Goal: Task Accomplishment & Management: Manage account settings

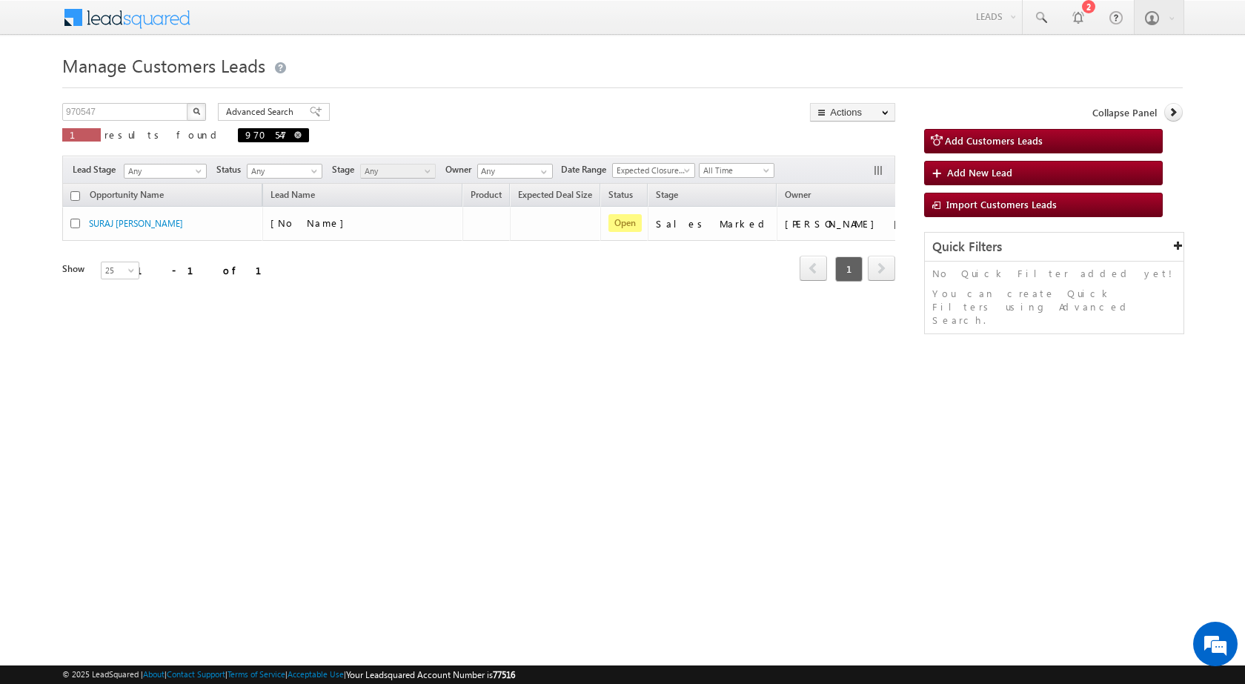
click at [238, 135] on span "970547" at bounding box center [273, 135] width 71 height 14
click at [159, 117] on input "970547" at bounding box center [125, 112] width 127 height 18
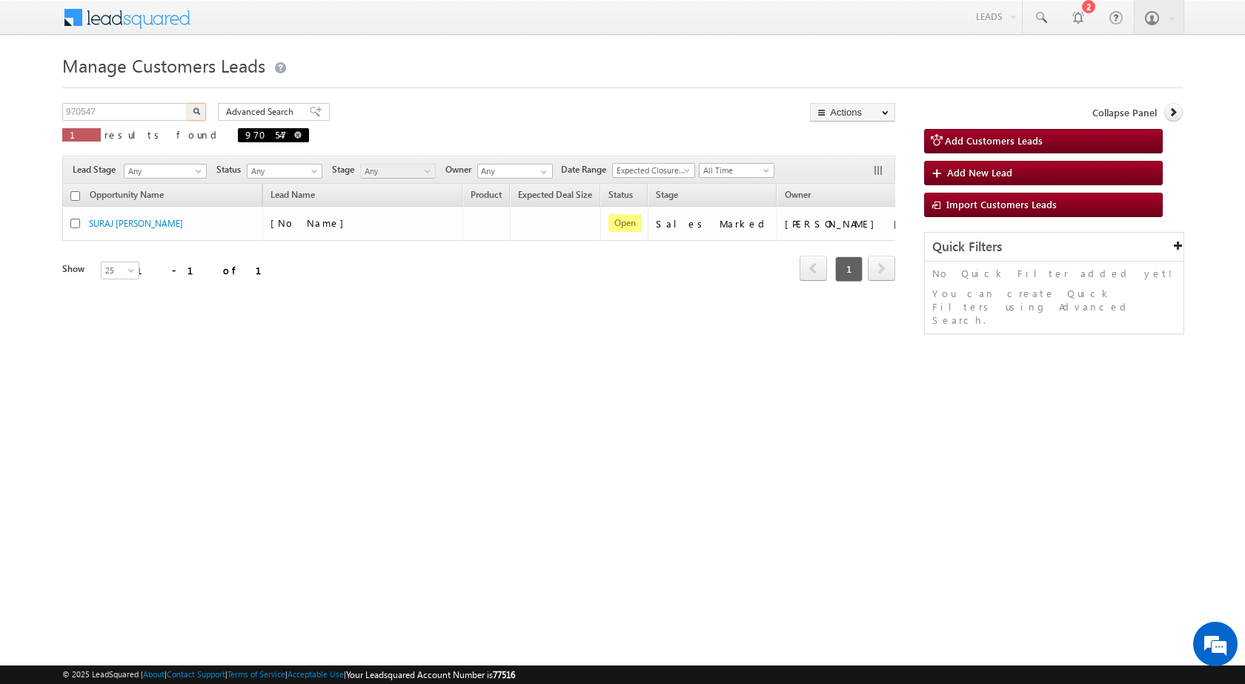
click at [294, 135] on span at bounding box center [297, 134] width 7 height 7
type input "Search Customers Leads"
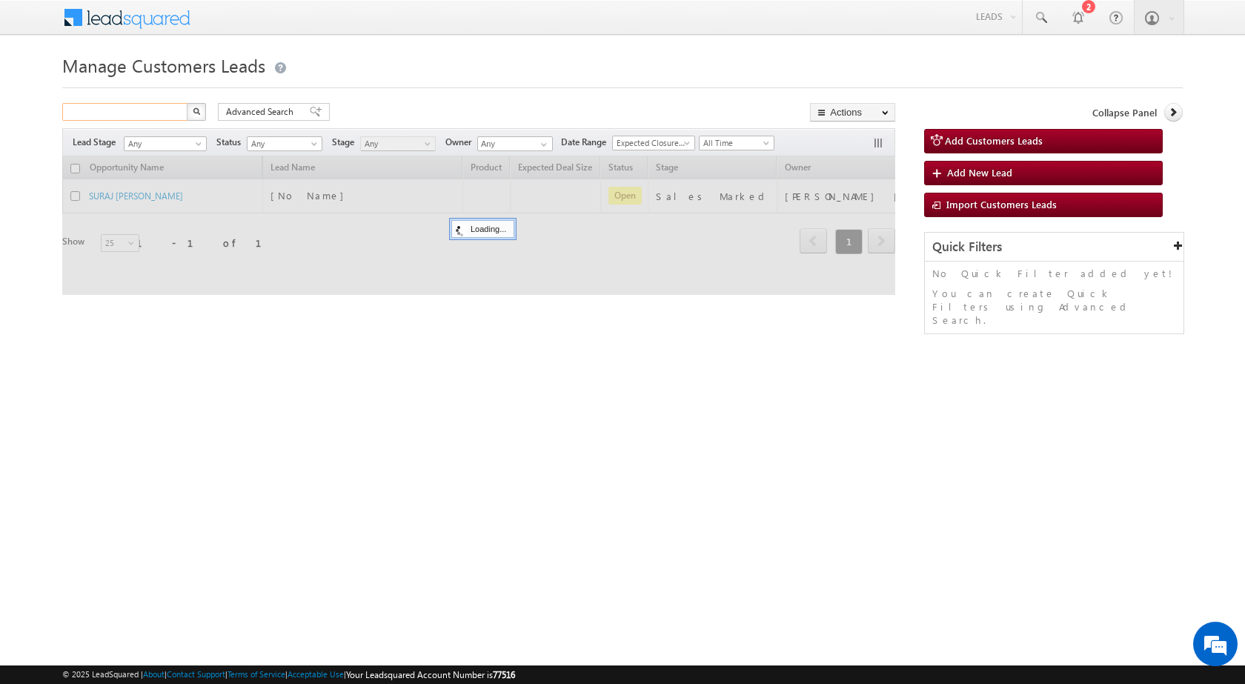
click at [144, 116] on input "text" at bounding box center [125, 112] width 127 height 18
paste input "975004"
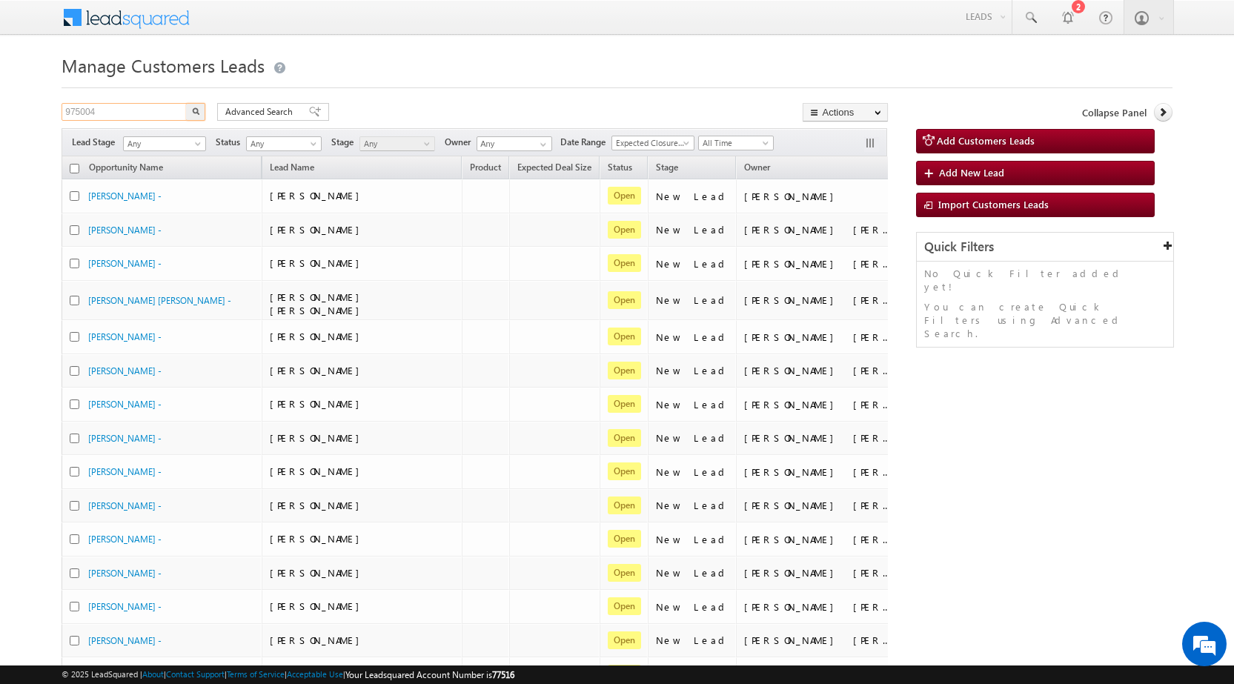
type input "975004"
click at [186, 103] on button "button" at bounding box center [195, 112] width 19 height 18
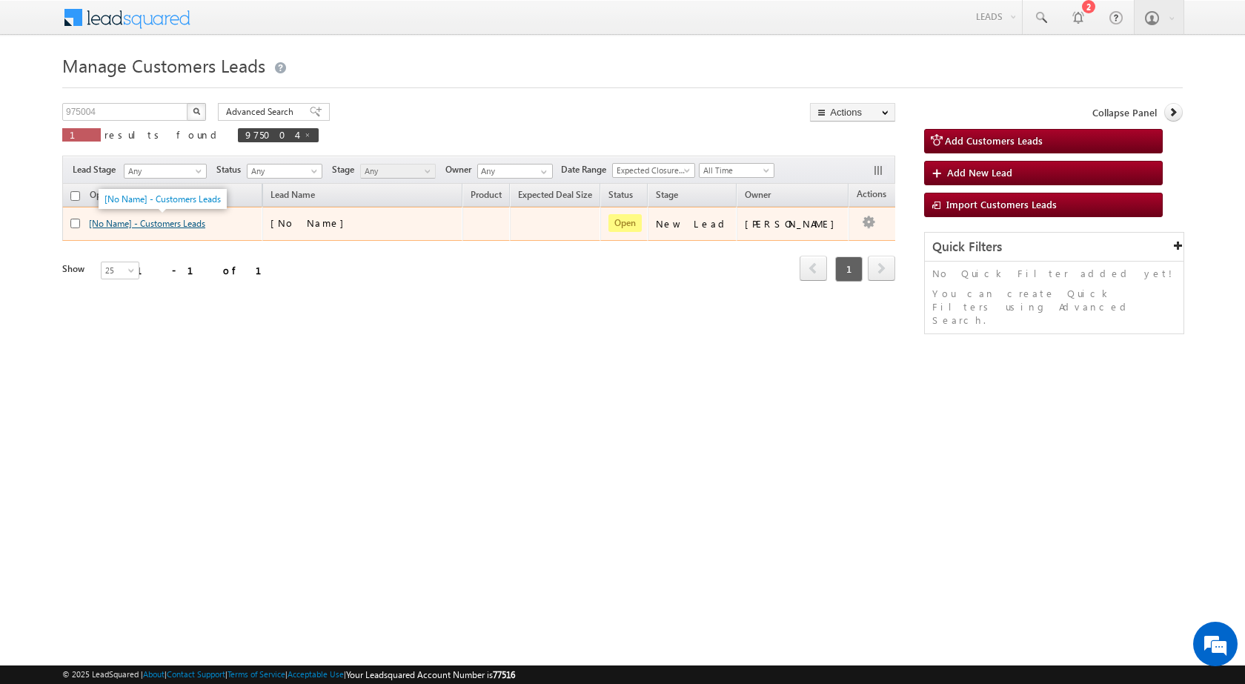
click at [121, 224] on link "[No Name] - Customers Leads" at bounding box center [147, 223] width 116 height 11
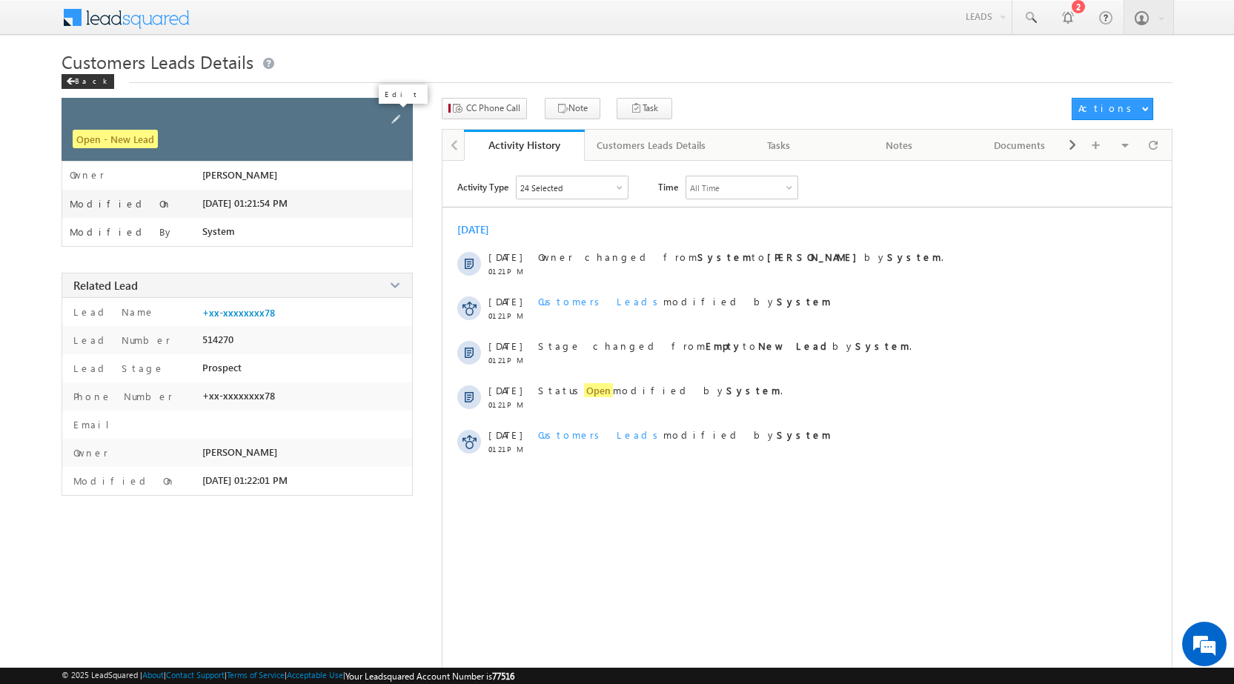
drag, startPoint x: 393, startPoint y: 118, endPoint x: 343, endPoint y: 115, distance: 50.5
click at [393, 120] on span at bounding box center [396, 119] width 16 height 16
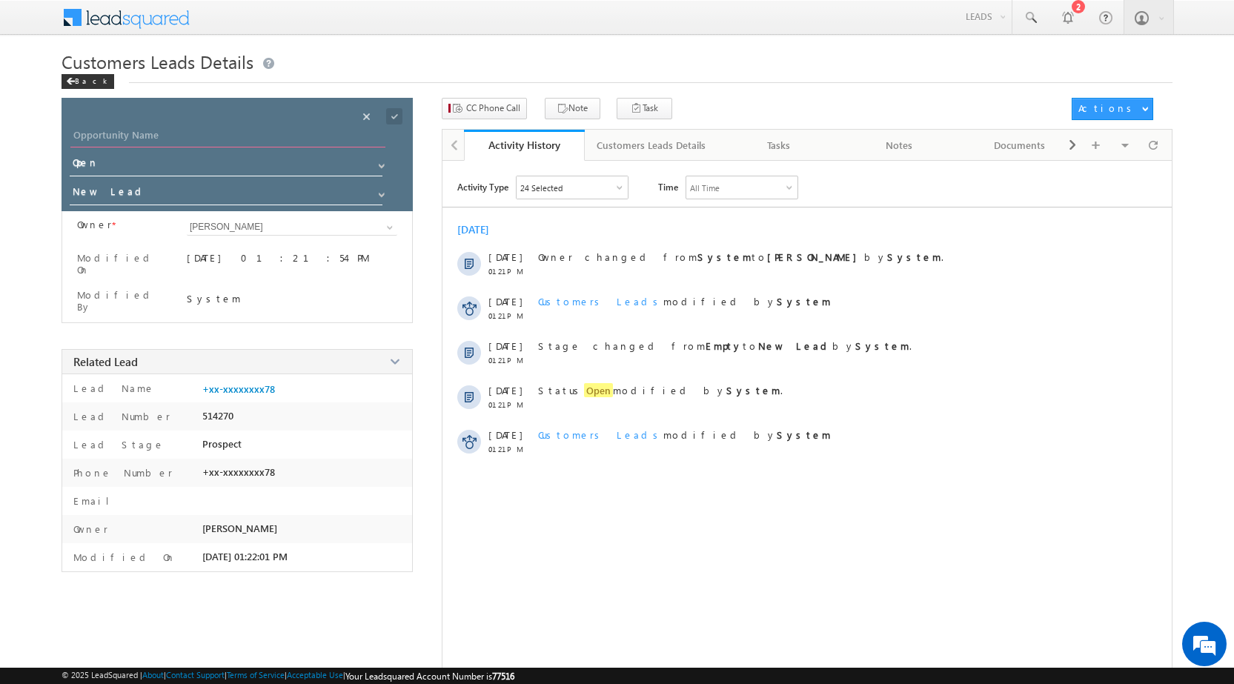
click at [124, 136] on input "Opportunity Name" at bounding box center [227, 137] width 315 height 21
paste input "[PERSON_NAME]"
type input "[PERSON_NAME]"
click at [110, 202] on input "New Lead" at bounding box center [227, 194] width 314 height 24
drag, startPoint x: 118, startPoint y: 211, endPoint x: 322, endPoint y: 210, distance: 203.8
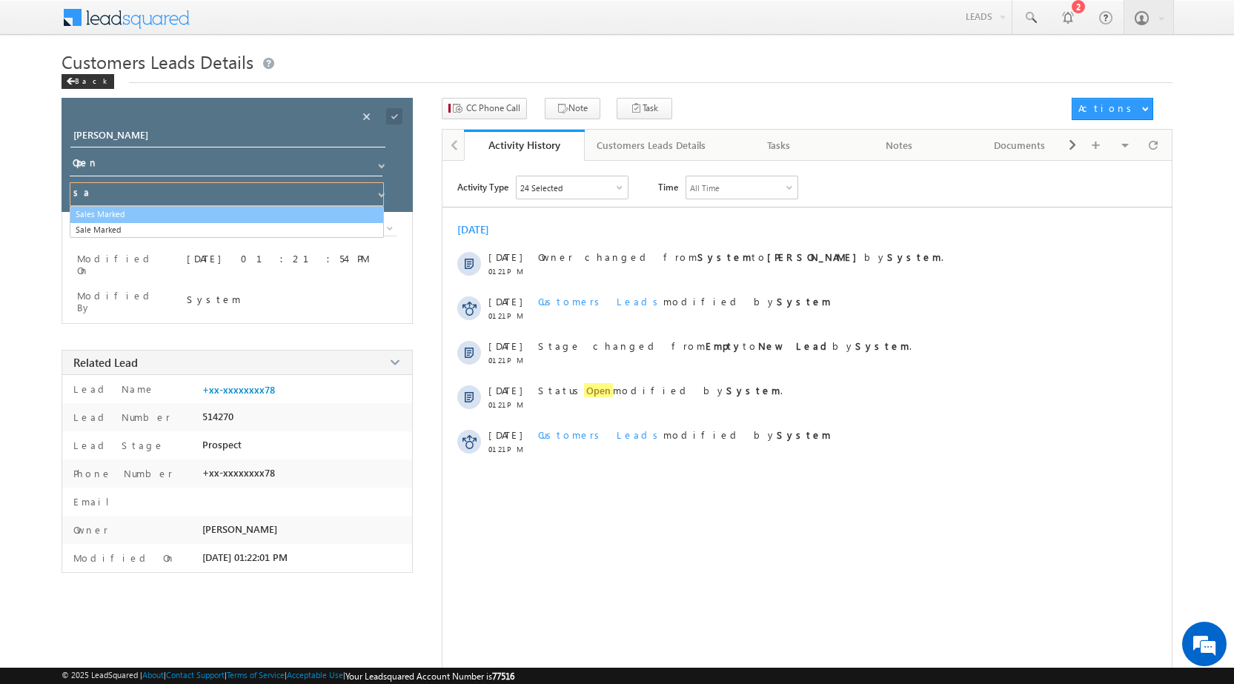
click at [118, 212] on link "Sales Marked" at bounding box center [227, 214] width 314 height 17
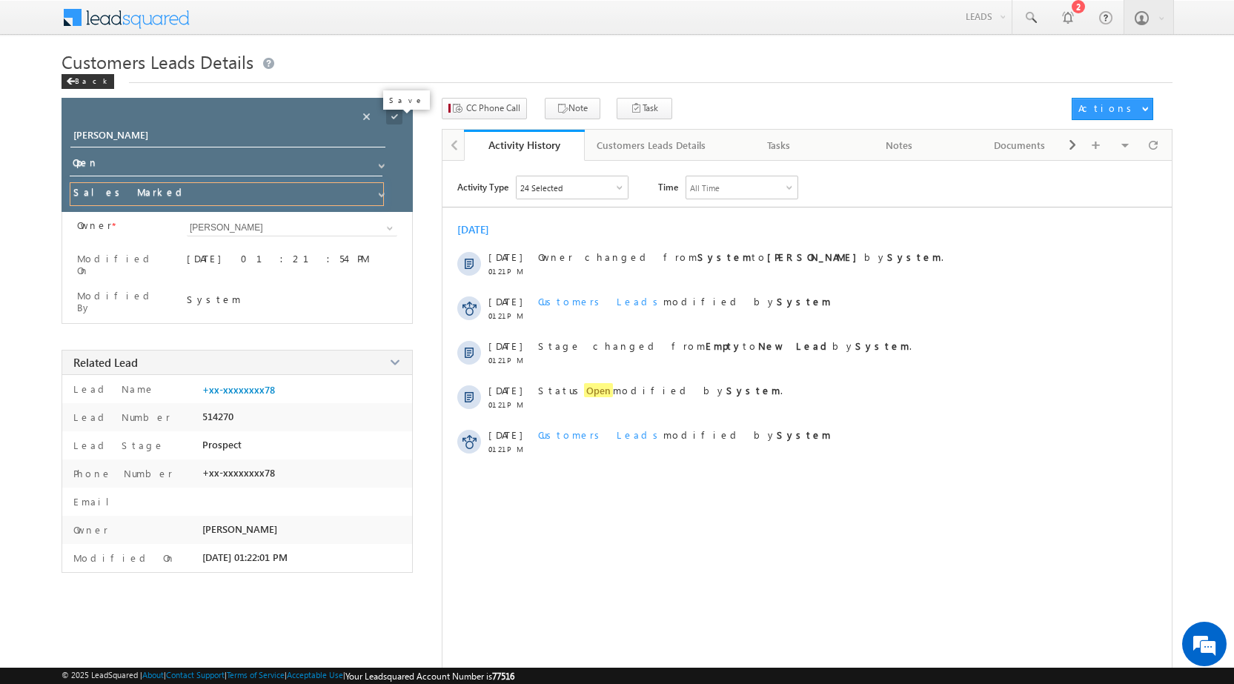
type input "Sales Marked"
click at [392, 116] on span at bounding box center [394, 116] width 16 height 16
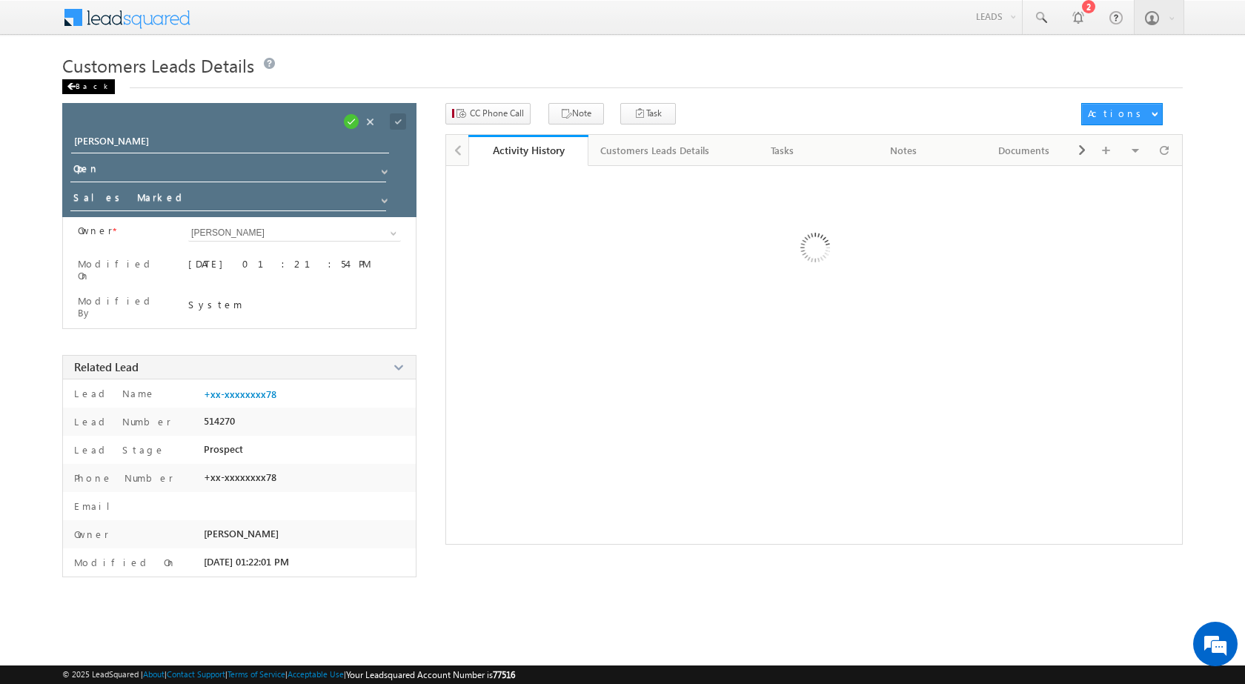
click at [88, 84] on div "Back" at bounding box center [88, 86] width 53 height 15
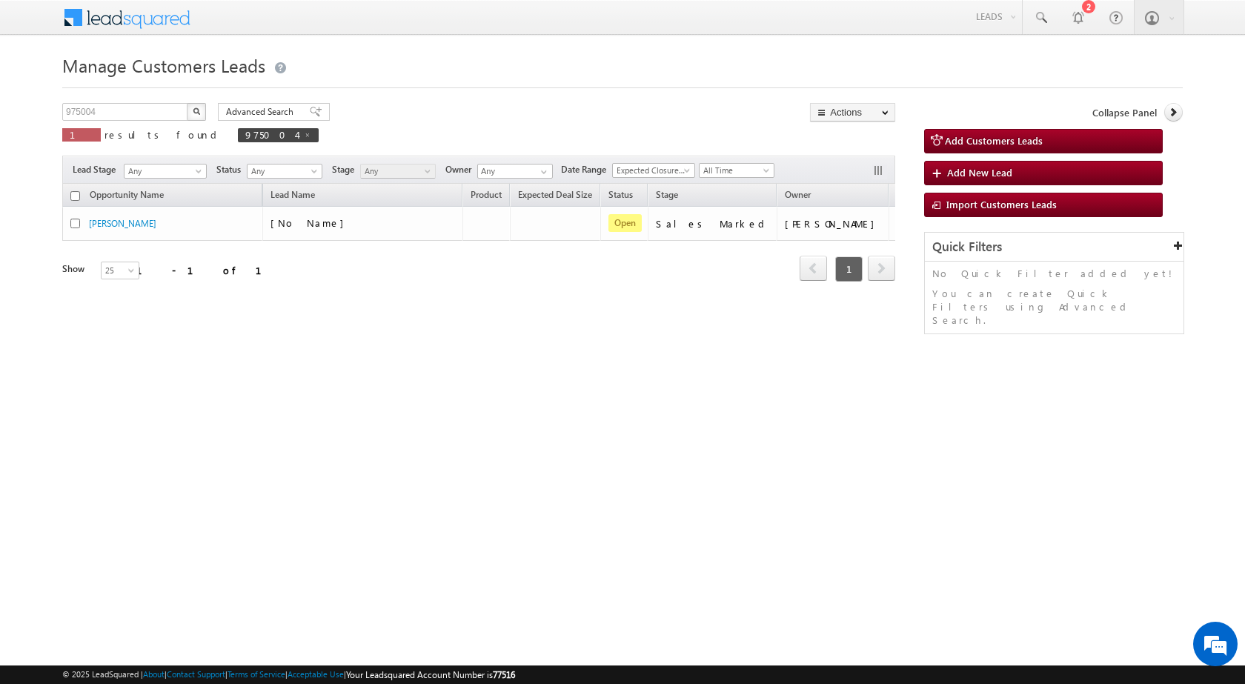
click at [368, 276] on div "Refresh first prev 1 next last 1 - 1 of 1" at bounding box center [478, 262] width 833 height 43
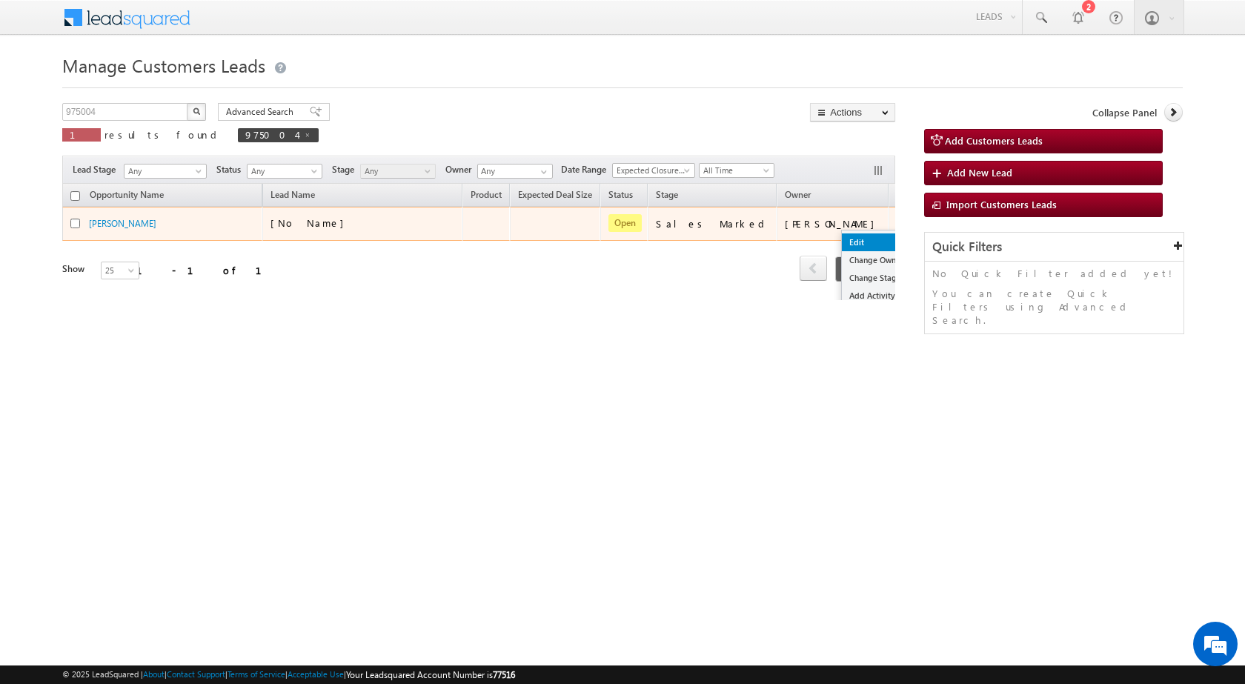
click at [845, 236] on link "Edit" at bounding box center [879, 242] width 74 height 18
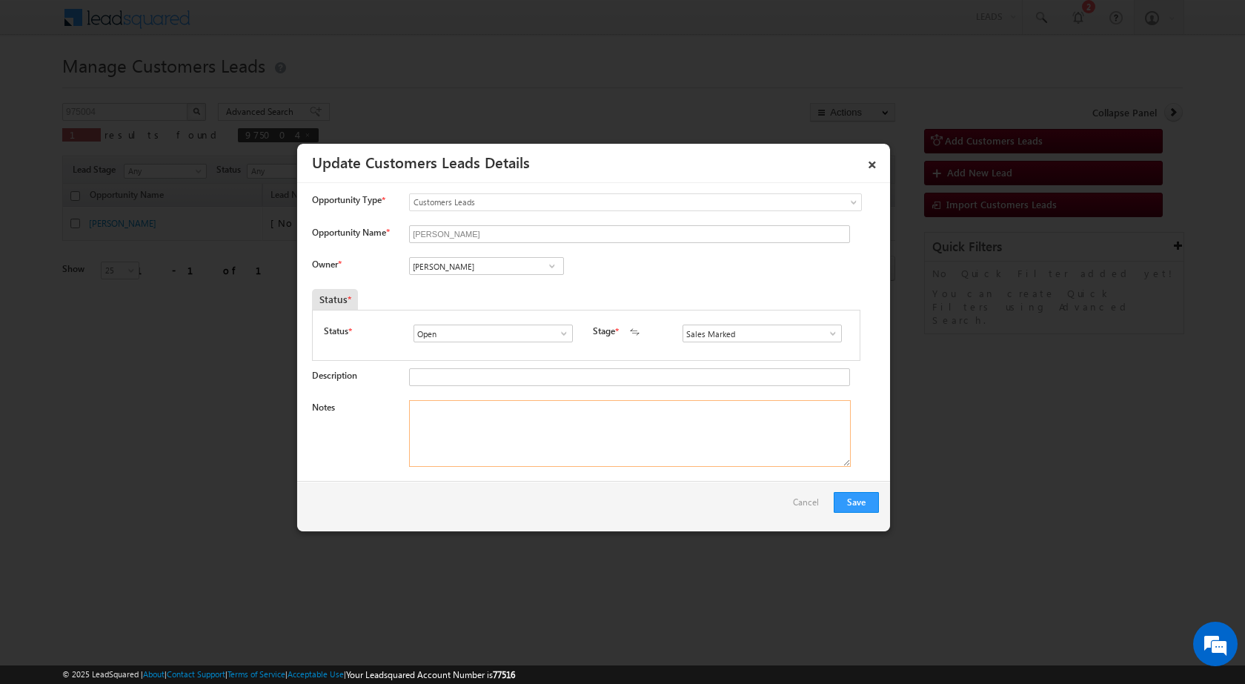
click at [477, 462] on textarea "Notes" at bounding box center [630, 433] width 442 height 67
paste textarea "Mobile No - 9928782978 / Name - Deepak Kushwah / 50 Guj / Construction / Lv - 8…"
type textarea "Mobile No - 9928782978 / Name - Deepak Kushwah / 50 Guj / Construction / Lv - 8…"
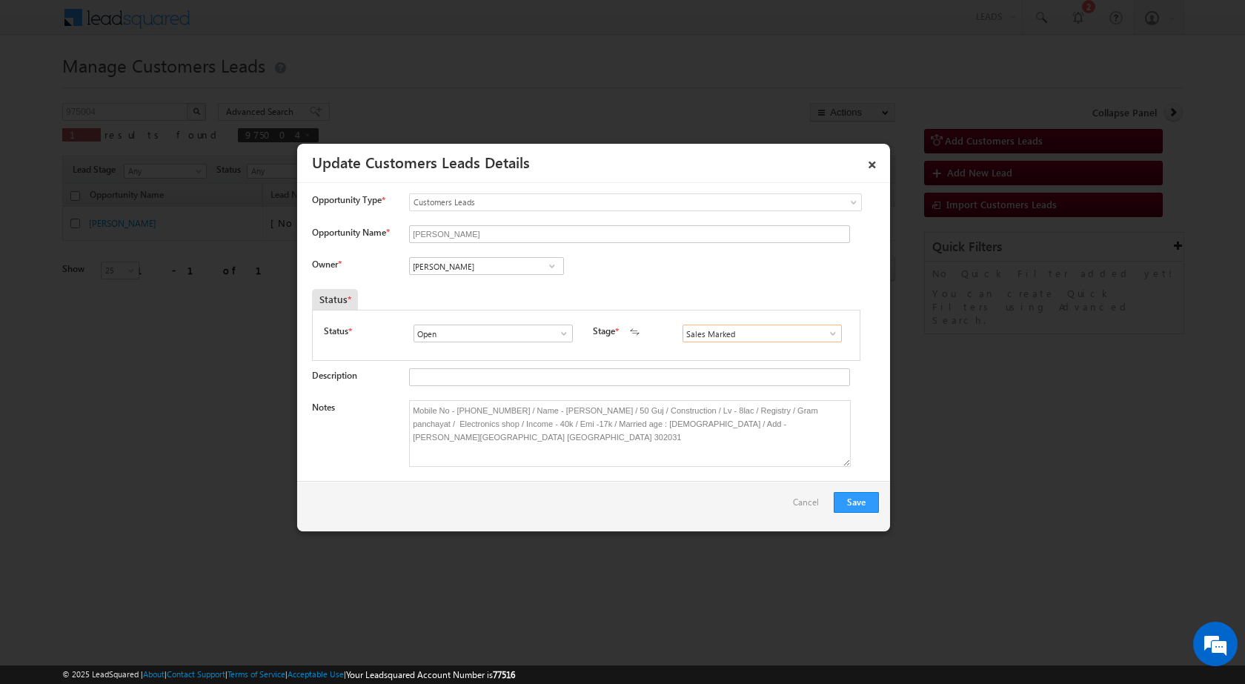
click at [700, 337] on input "Sales Marked" at bounding box center [761, 334] width 159 height 18
paste input "santosh.kanwer@sgrlimited.in"
click at [736, 327] on input "santosh.kanwer@sgrlimited.in" at bounding box center [761, 334] width 159 height 18
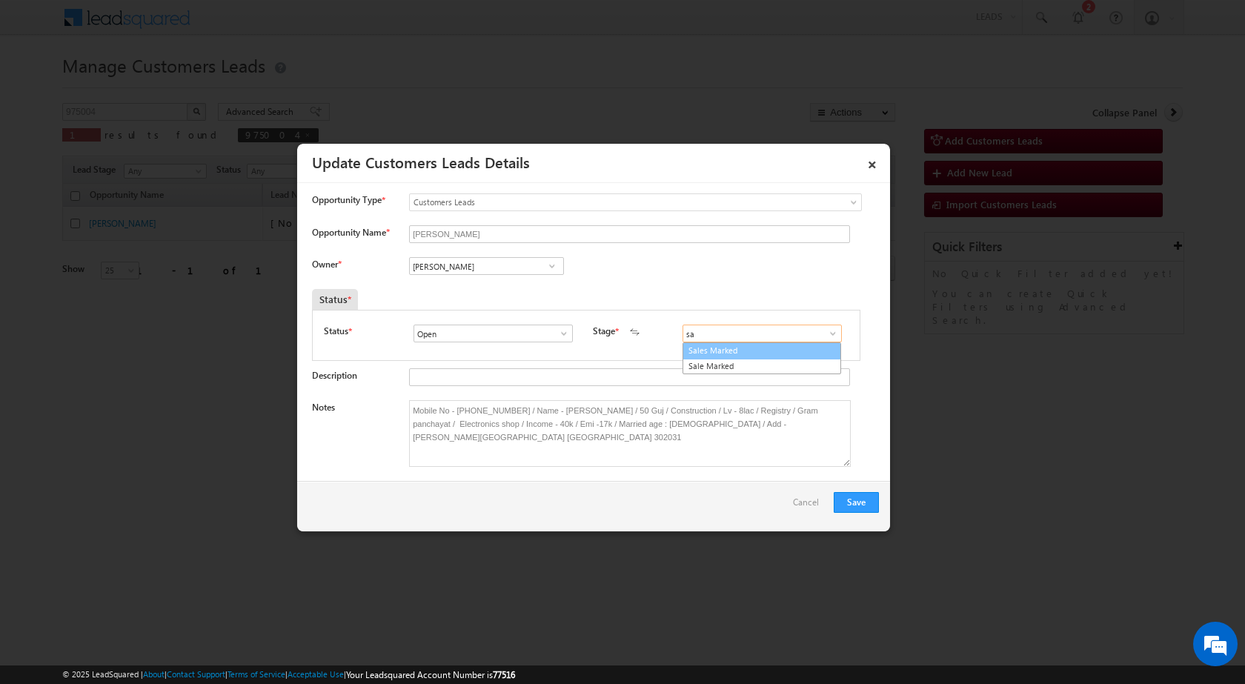
click at [727, 349] on link "Sales Marked" at bounding box center [761, 350] width 159 height 17
type input "Sales Marked"
click at [449, 264] on input "[PERSON_NAME]" at bounding box center [486, 266] width 155 height 18
paste input "santosh.kanwer@sgrlimited.in"
click at [515, 268] on input "santosh.kanw" at bounding box center [486, 266] width 155 height 18
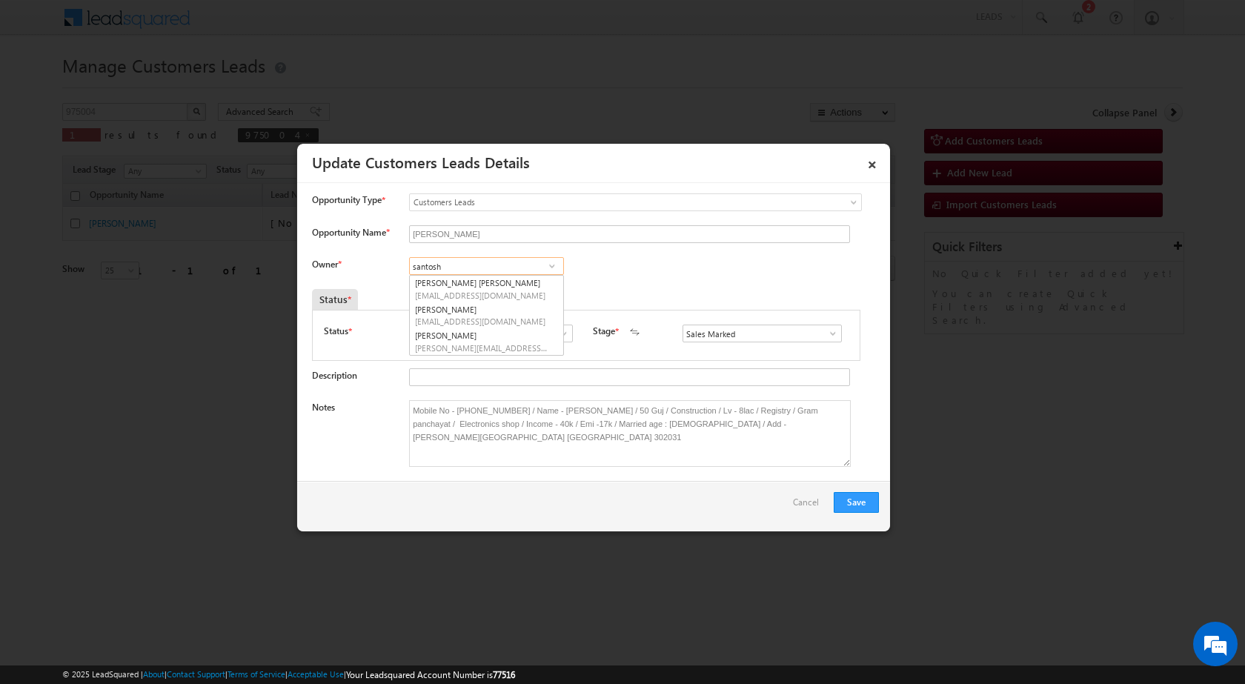
type input "santosh"
click at [440, 290] on span "shantanu.singh@sgrlimited.in" at bounding box center [481, 295] width 133 height 11
type input "Shantanu Singh"
click at [858, 497] on button "Save" at bounding box center [856, 502] width 45 height 21
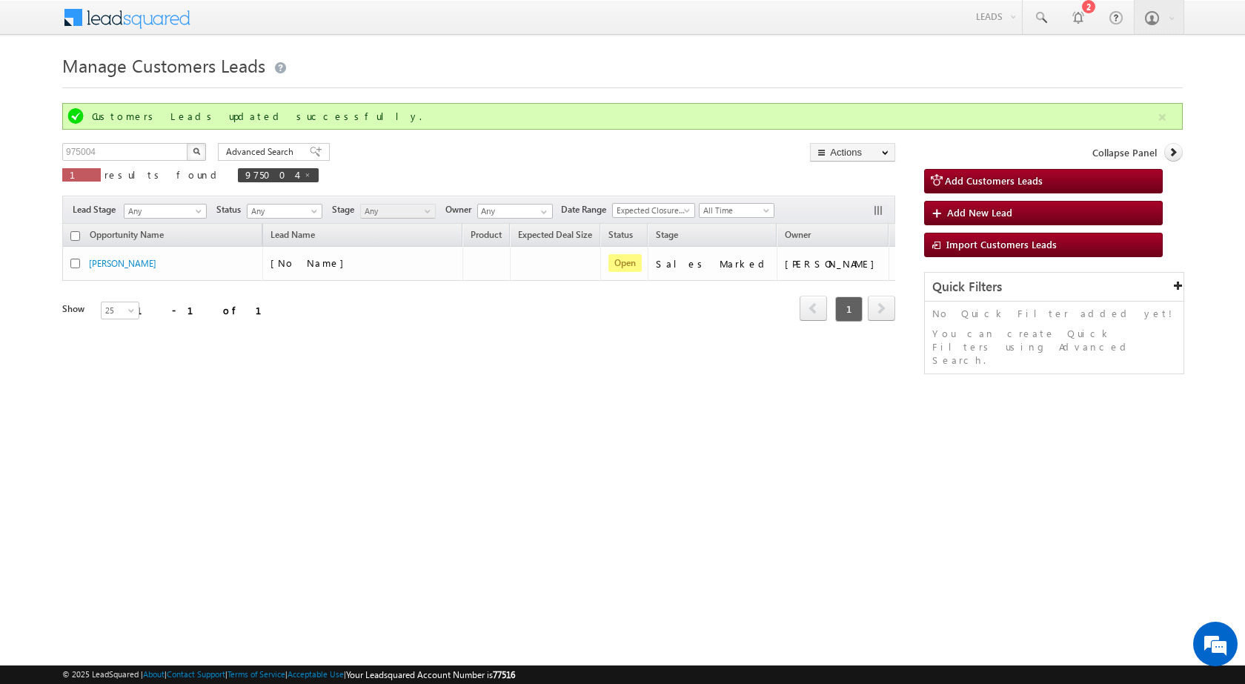
click at [756, 406] on div "Manage Customers Leads Customers Leads updated successfully. 975004 X 1 results…" at bounding box center [622, 235] width 1120 height 370
